Goal: Find contact information: Find contact information

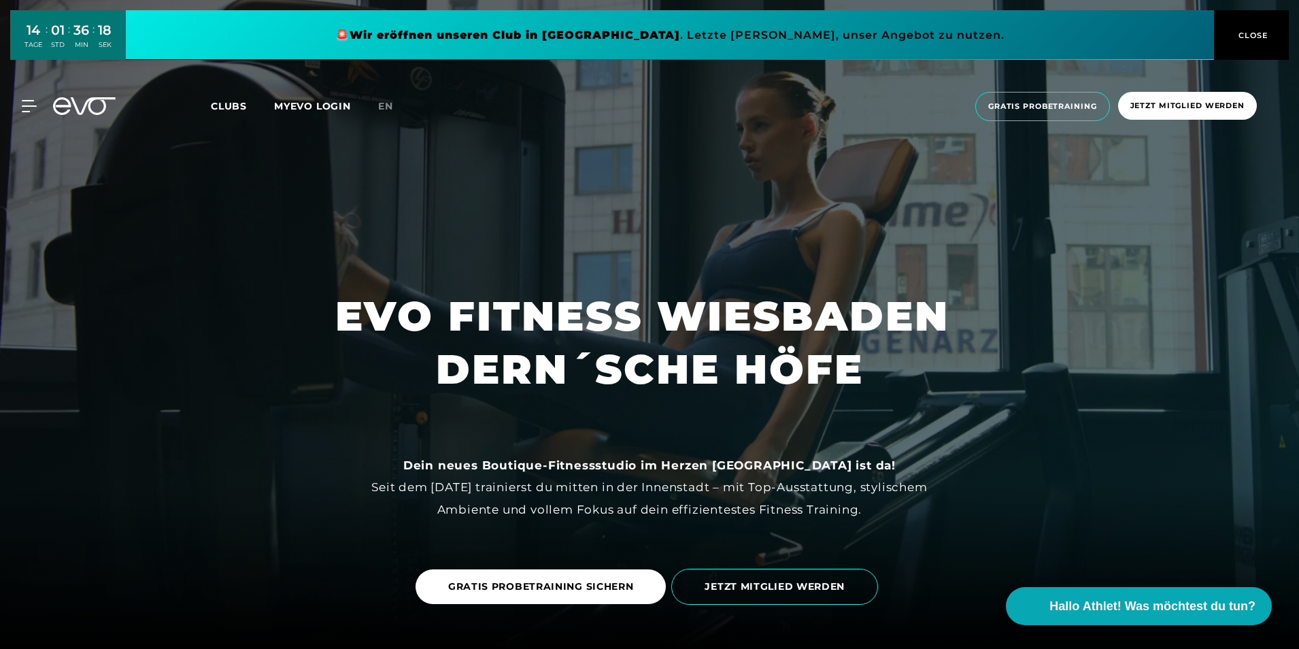
click at [224, 102] on span "Clubs" at bounding box center [229, 106] width 36 height 12
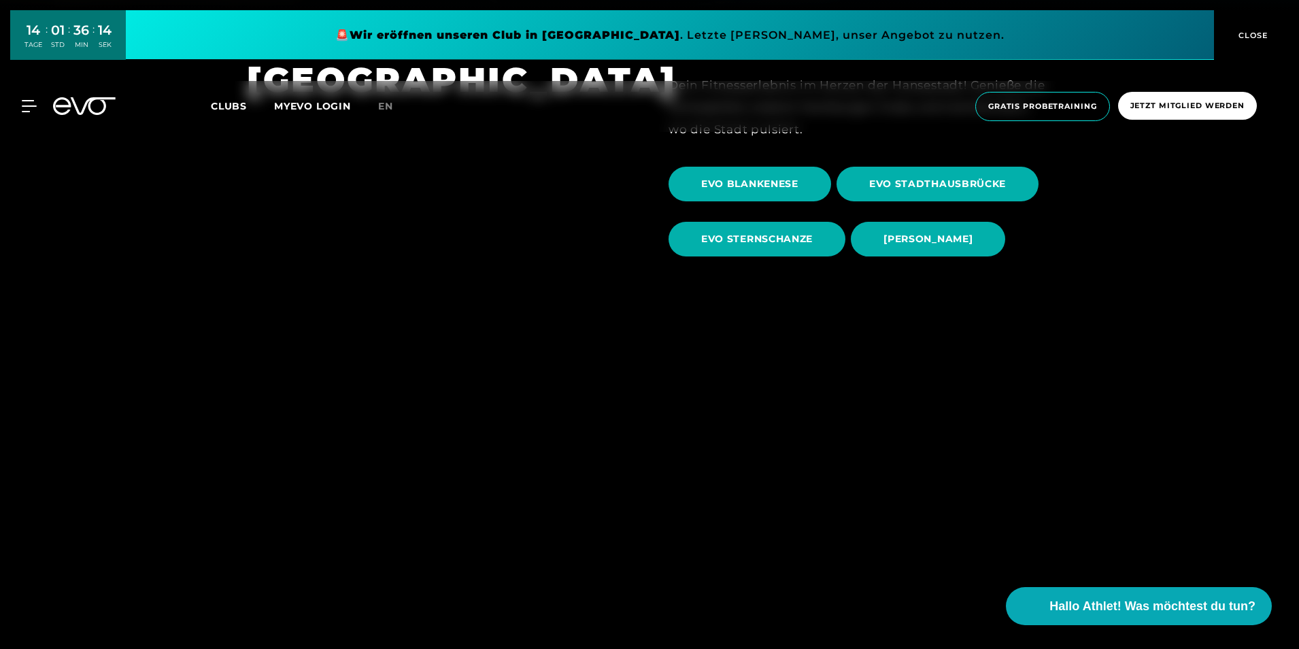
scroll to position [680, 0]
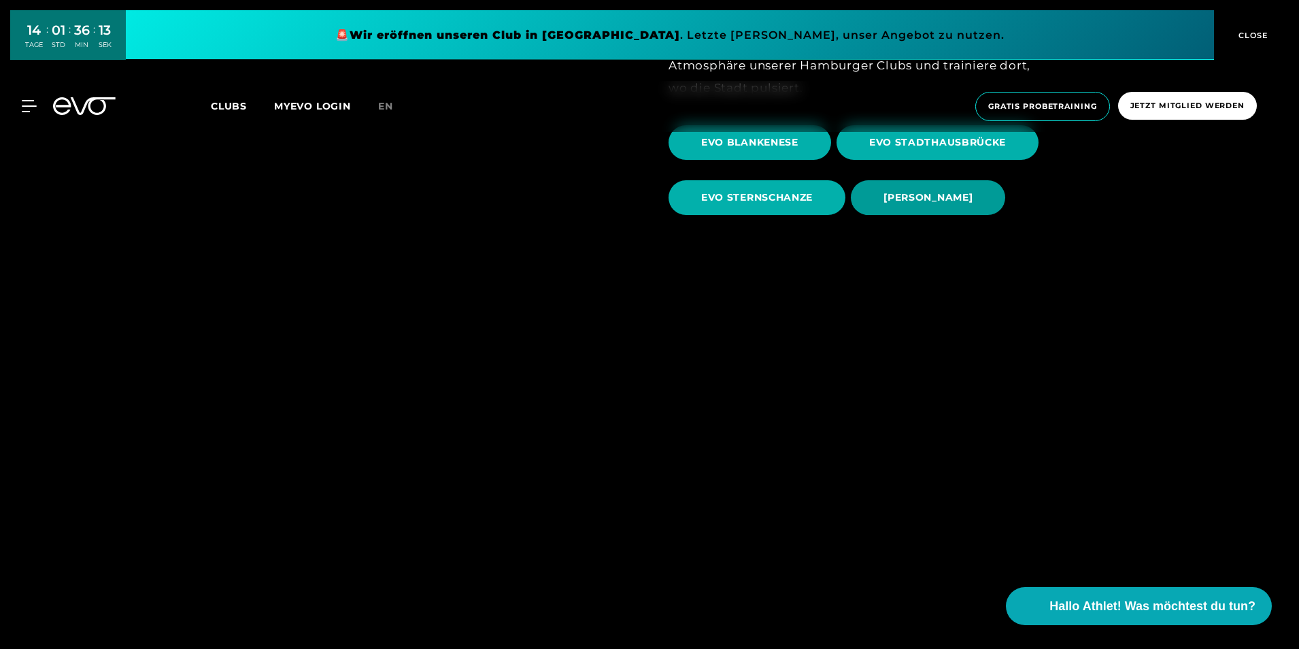
click at [918, 203] on span "[PERSON_NAME]" at bounding box center [928, 197] width 89 height 14
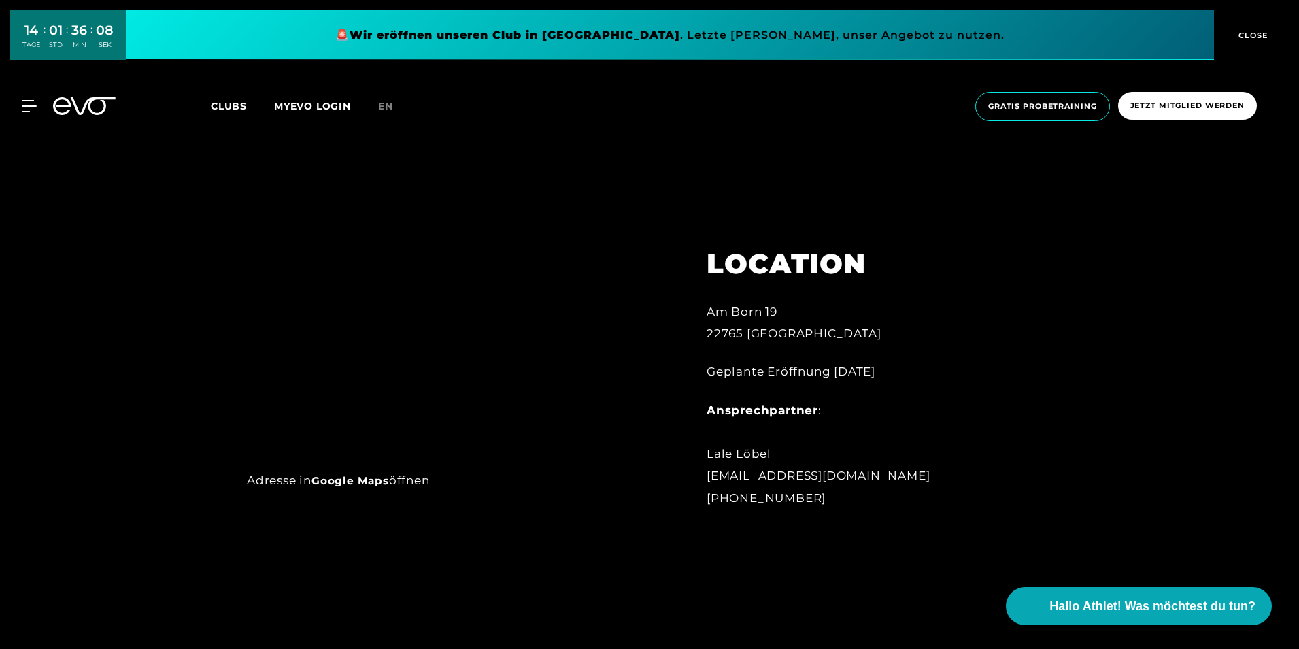
scroll to position [816, 0]
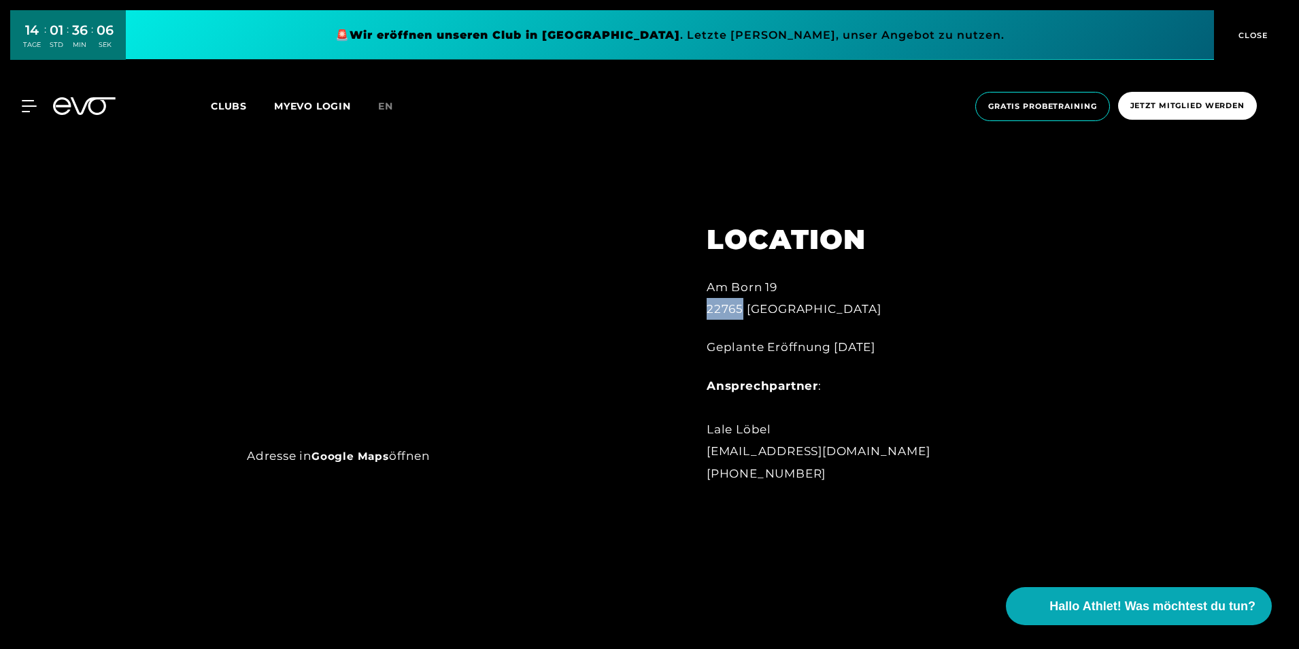
drag, startPoint x: 744, startPoint y: 308, endPoint x: 696, endPoint y: 305, distance: 47.7
click at [696, 305] on div "LOCATION [STREET_ADDRESS] Geplante Eröffnung [DATE] Ansprechpartner : [PERSON_N…" at bounding box center [856, 345] width 337 height 312
copy div "22765"
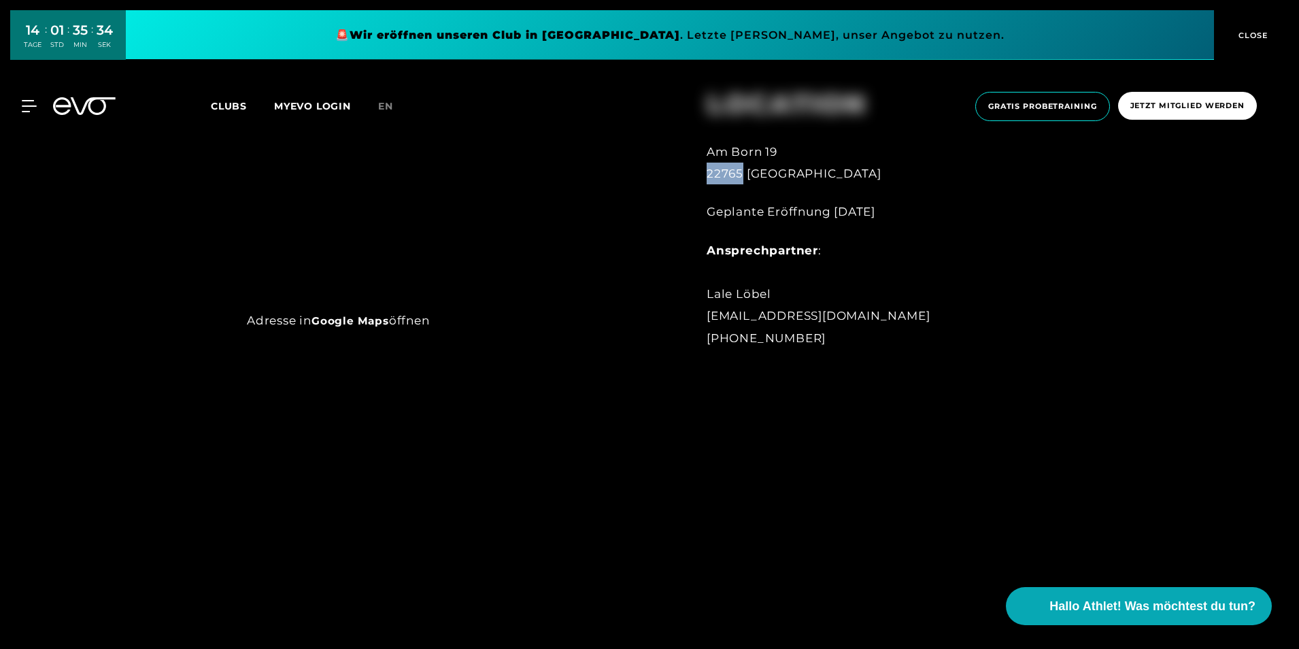
scroll to position [952, 0]
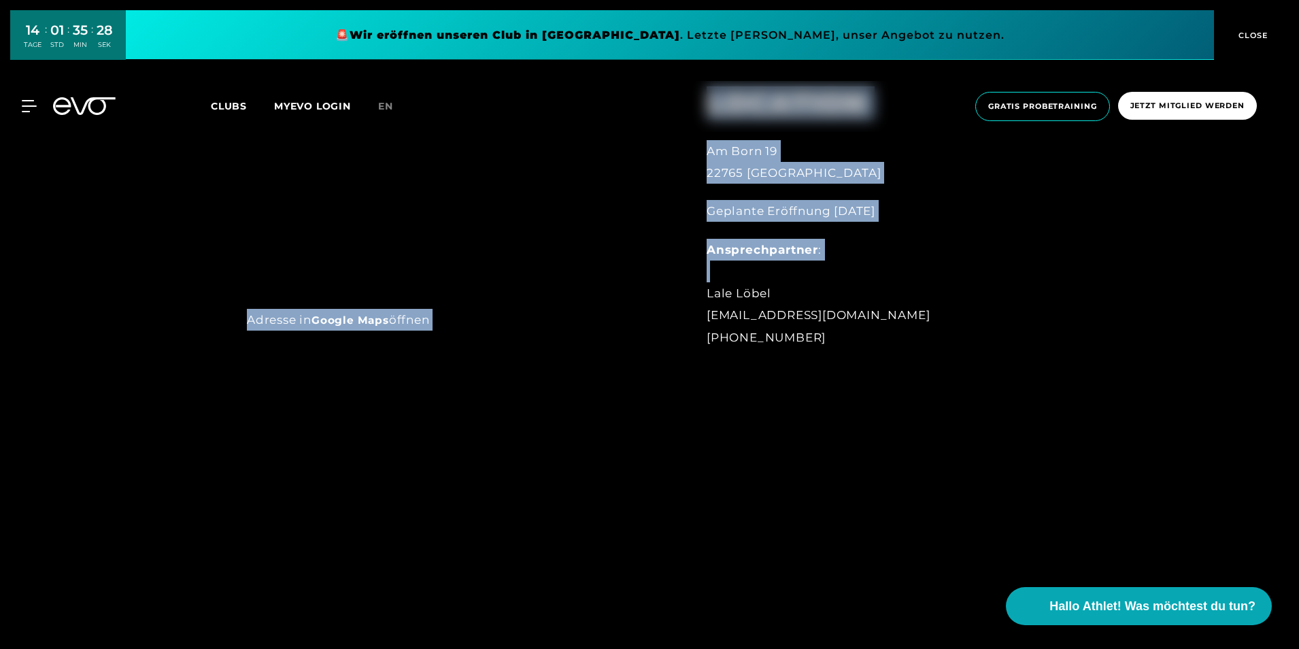
drag, startPoint x: 704, startPoint y: 295, endPoint x: 875, endPoint y: 365, distance: 184.6
click at [875, 365] on div "Adresse in Google Maps öffnen LOCATION [STREET_ADDRESS] Geplante Eröffnung [DAT…" at bounding box center [649, 55] width 1299 height 716
drag, startPoint x: 875, startPoint y: 365, endPoint x: 848, endPoint y: 361, distance: 27.0
click at [864, 371] on div at bounding box center [649, 55] width 1299 height 716
drag, startPoint x: 833, startPoint y: 339, endPoint x: 701, endPoint y: 295, distance: 138.3
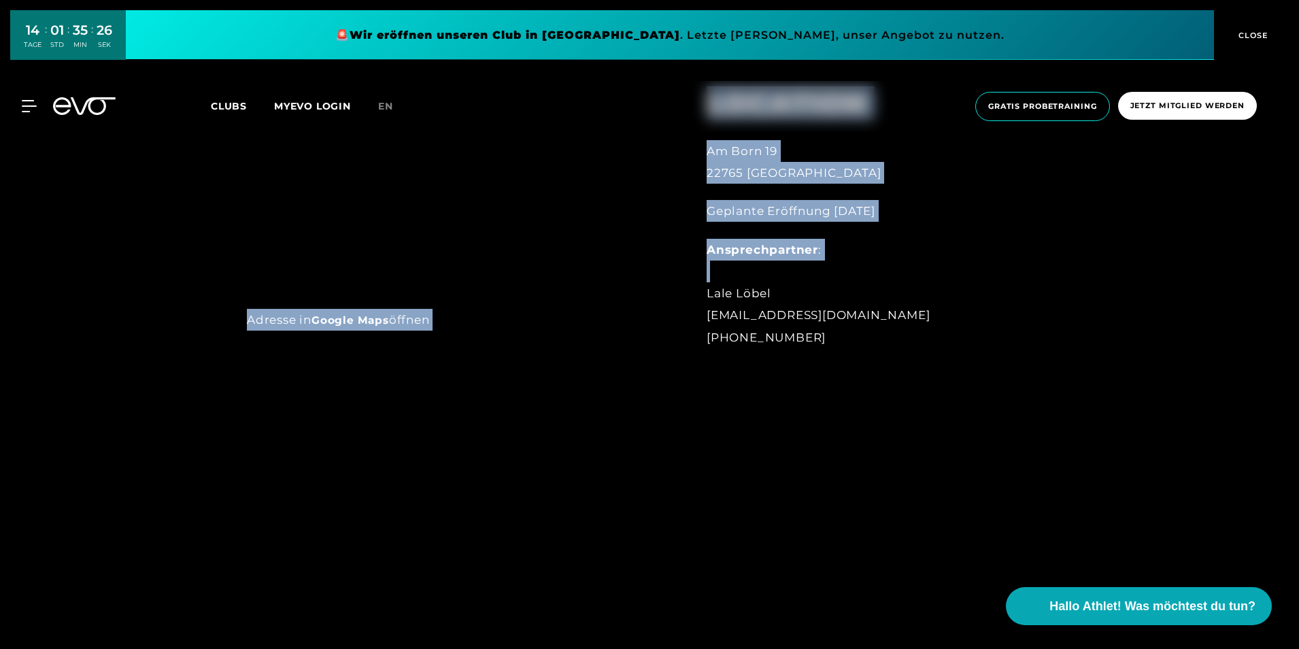
click at [701, 295] on div "LOCATION [STREET_ADDRESS] Geplante Eröffnung [DATE] Ansprechpartner : [PERSON_N…" at bounding box center [856, 209] width 337 height 312
copy div "[PERSON_NAME] [EMAIL_ADDRESS][DOMAIN_NAME] [PHONE_NUMBER]"
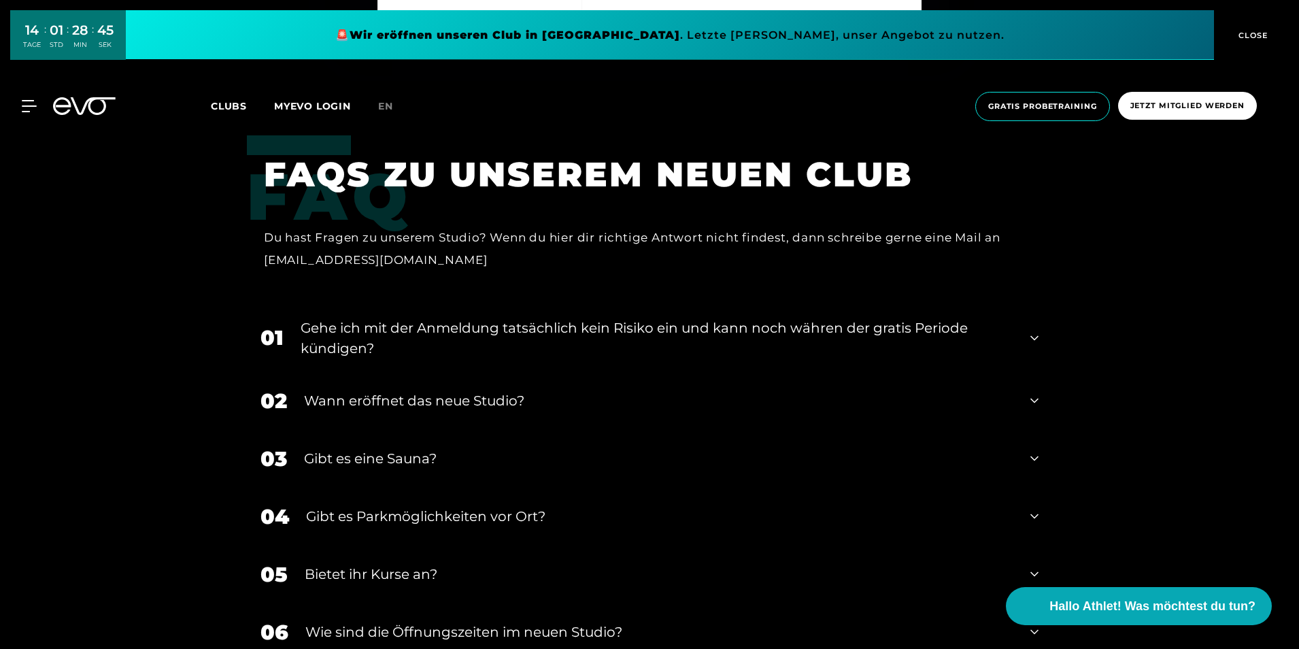
scroll to position [5034, 0]
